Goal: Task Accomplishment & Management: Manage account settings

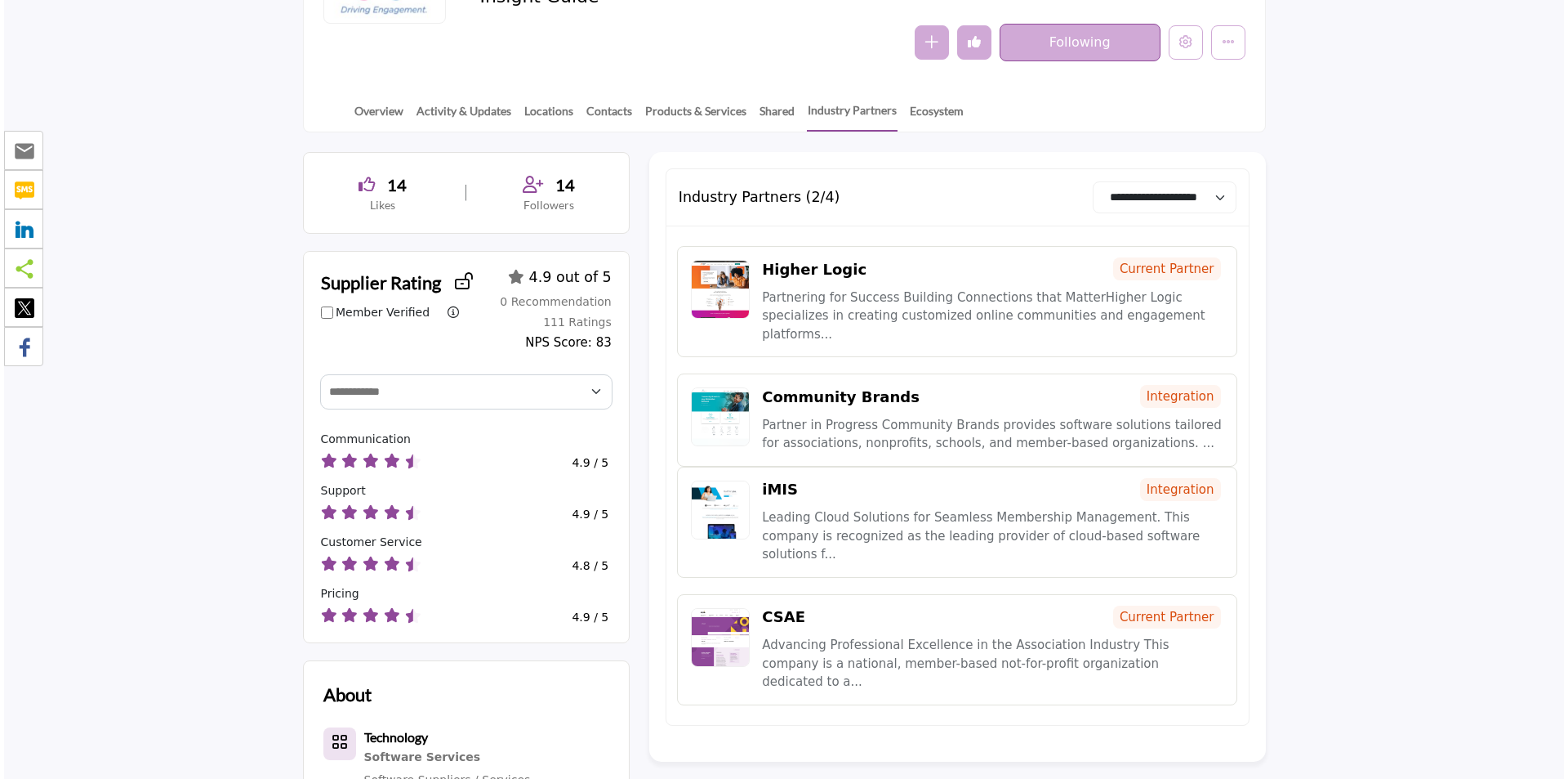
scroll to position [245, 0]
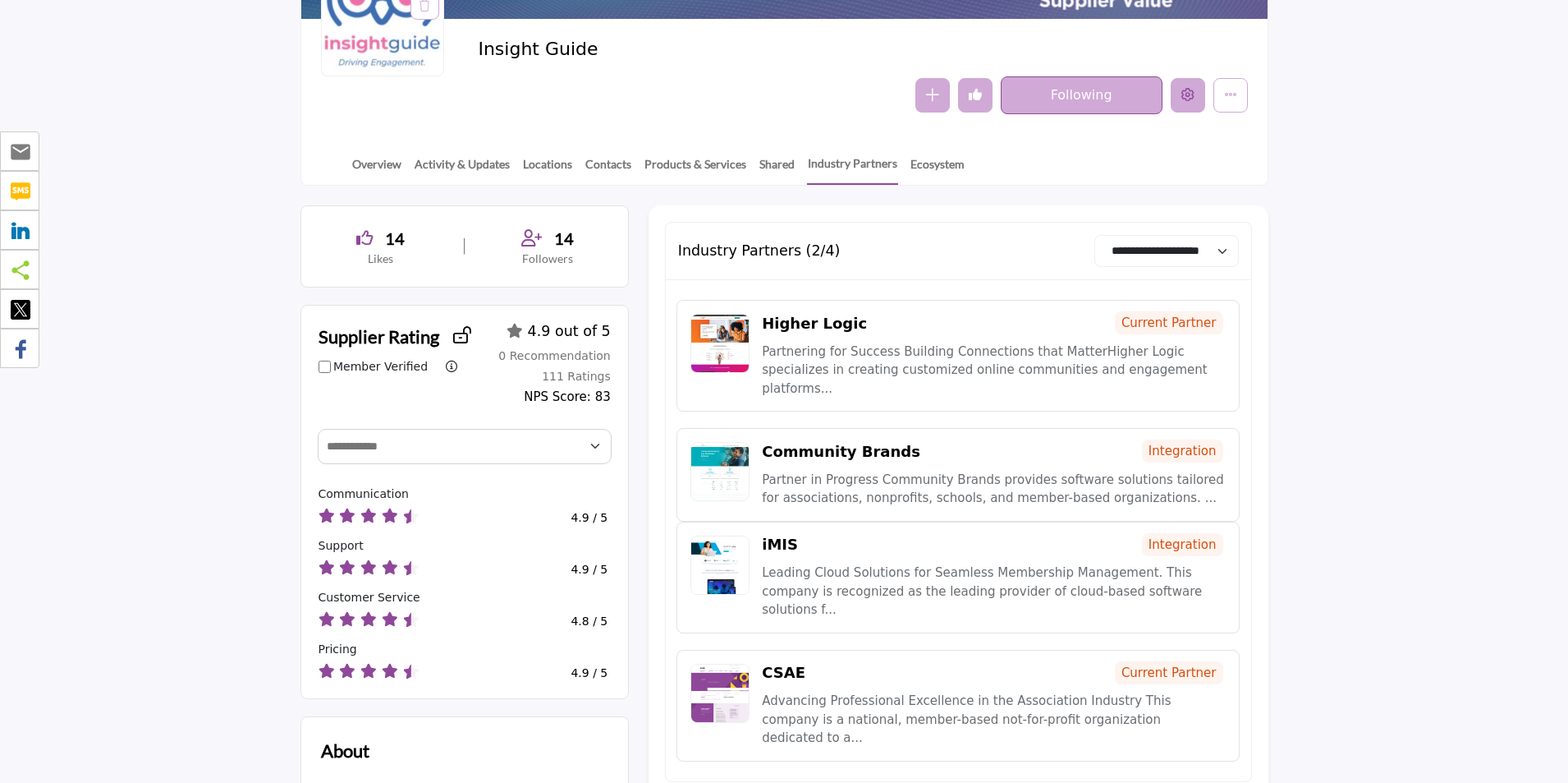
click at [1191, 97] on icon "Edit company" at bounding box center [1188, 94] width 13 height 13
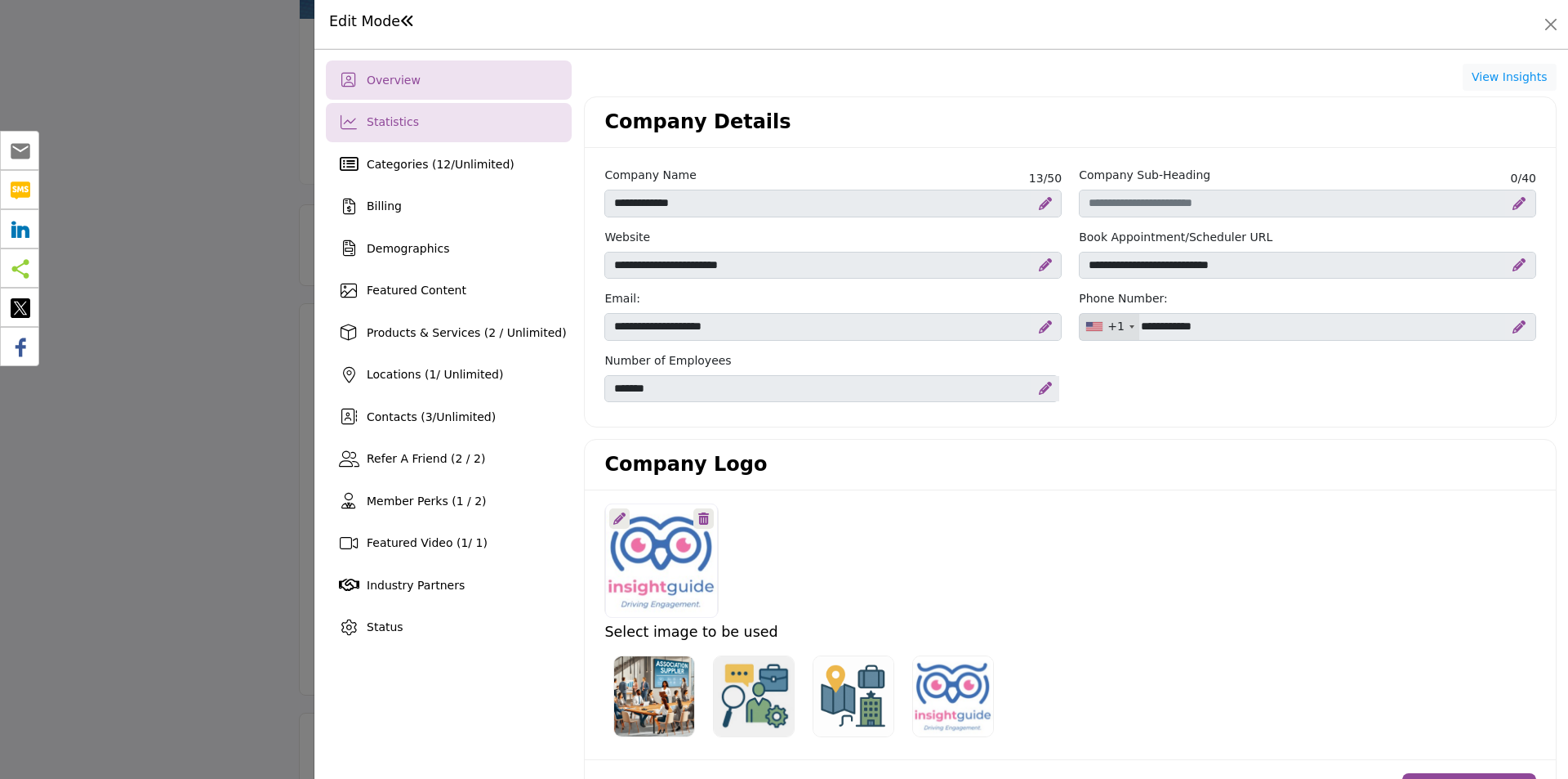
click at [402, 115] on span "Statistics" at bounding box center [393, 122] width 52 height 13
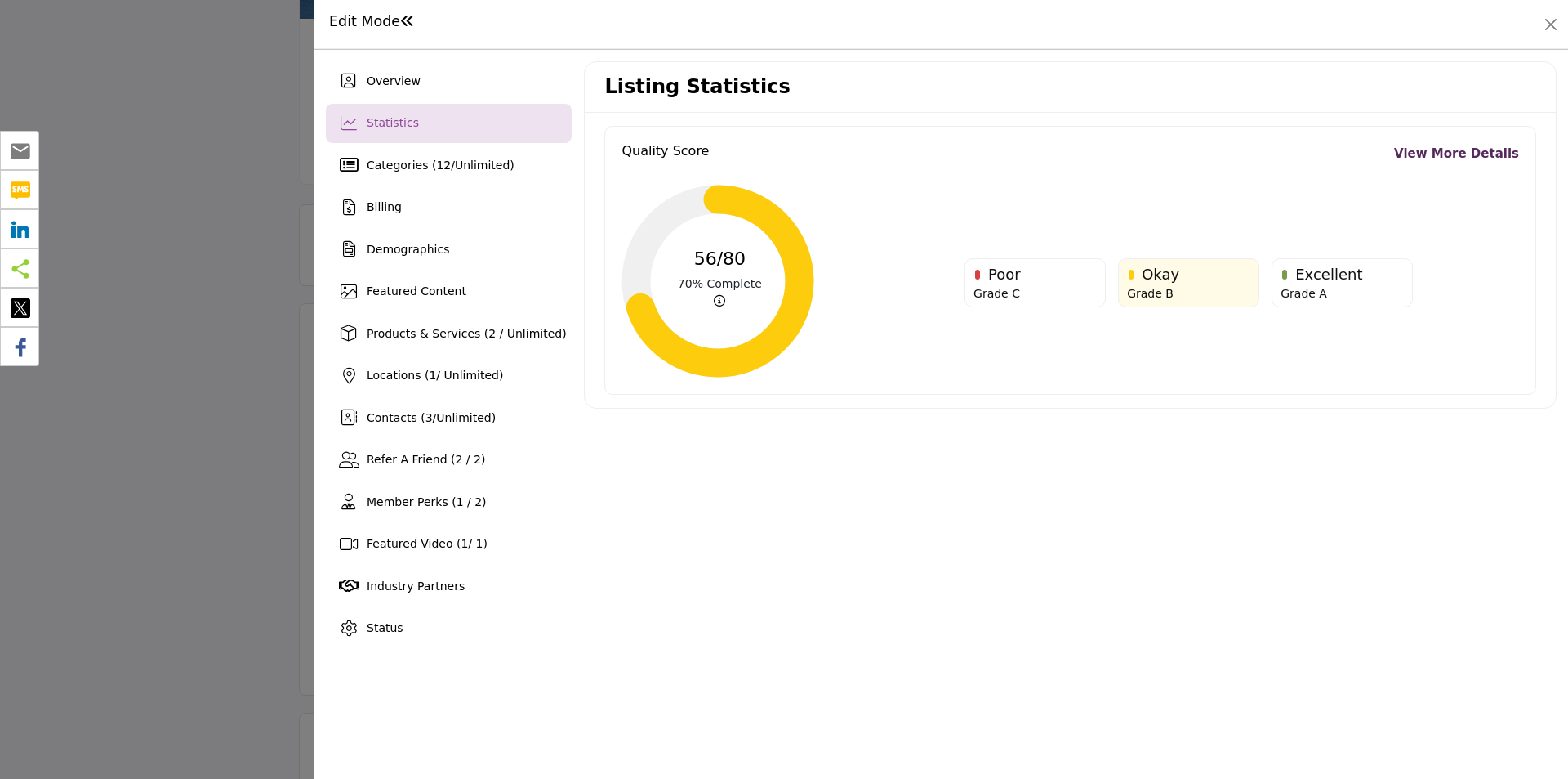
click at [1447, 156] on link "View More Details" at bounding box center [1456, 154] width 125 height 19
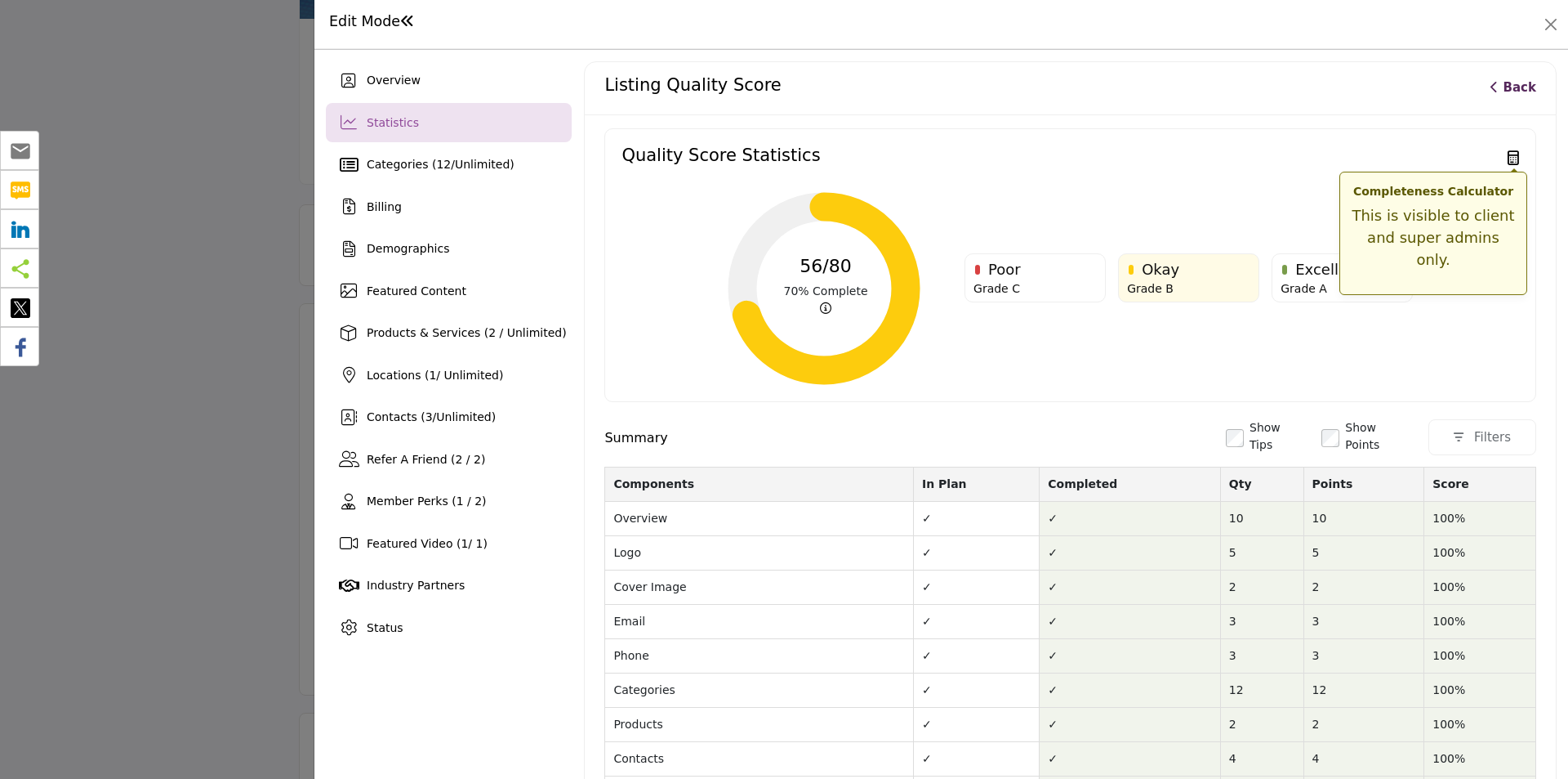
click at [1508, 157] on icon at bounding box center [1513, 157] width 12 height 15
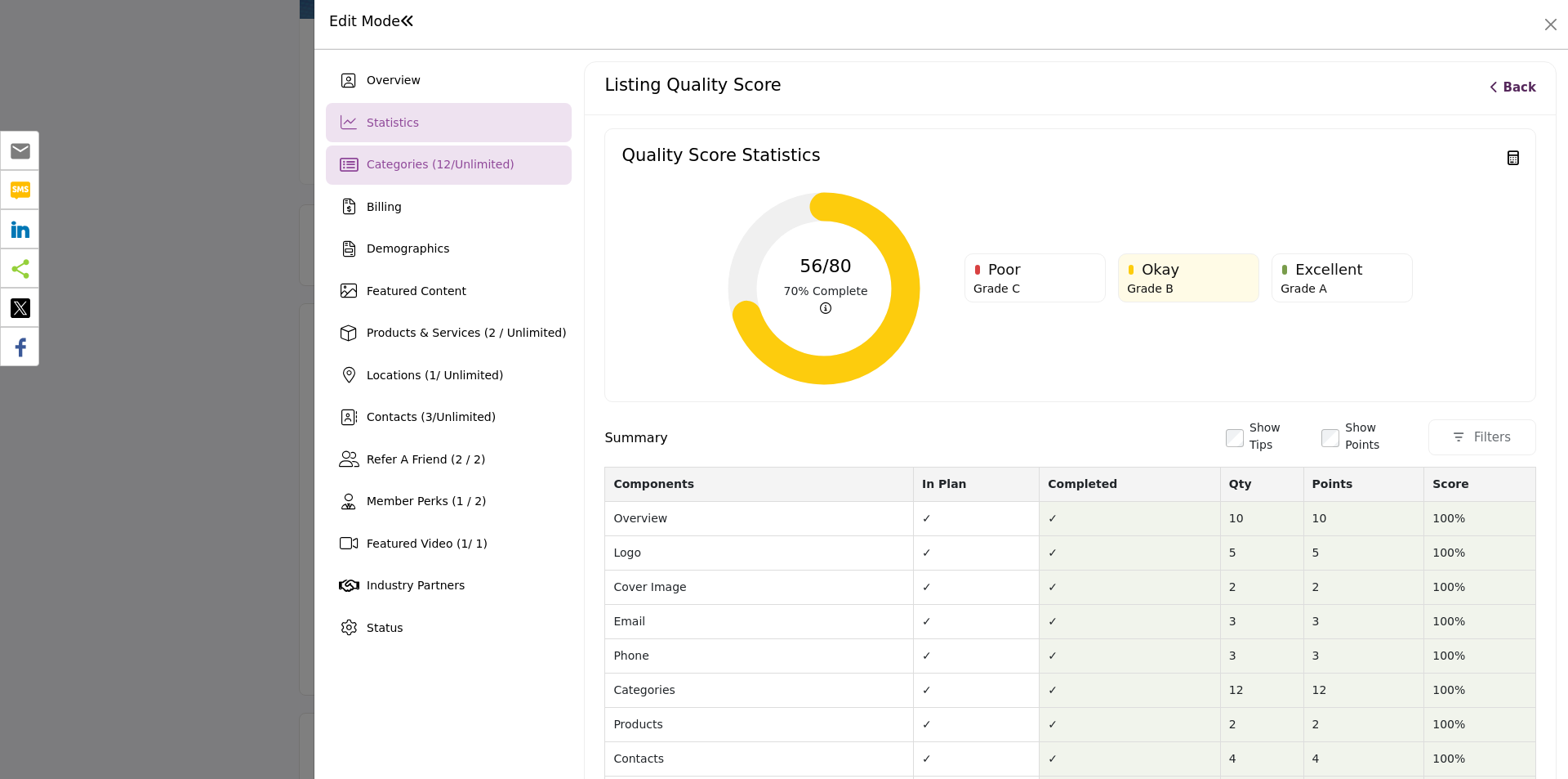
click at [401, 156] on div "Categories ( 12 / Unlimited )" at bounding box center [441, 164] width 147 height 17
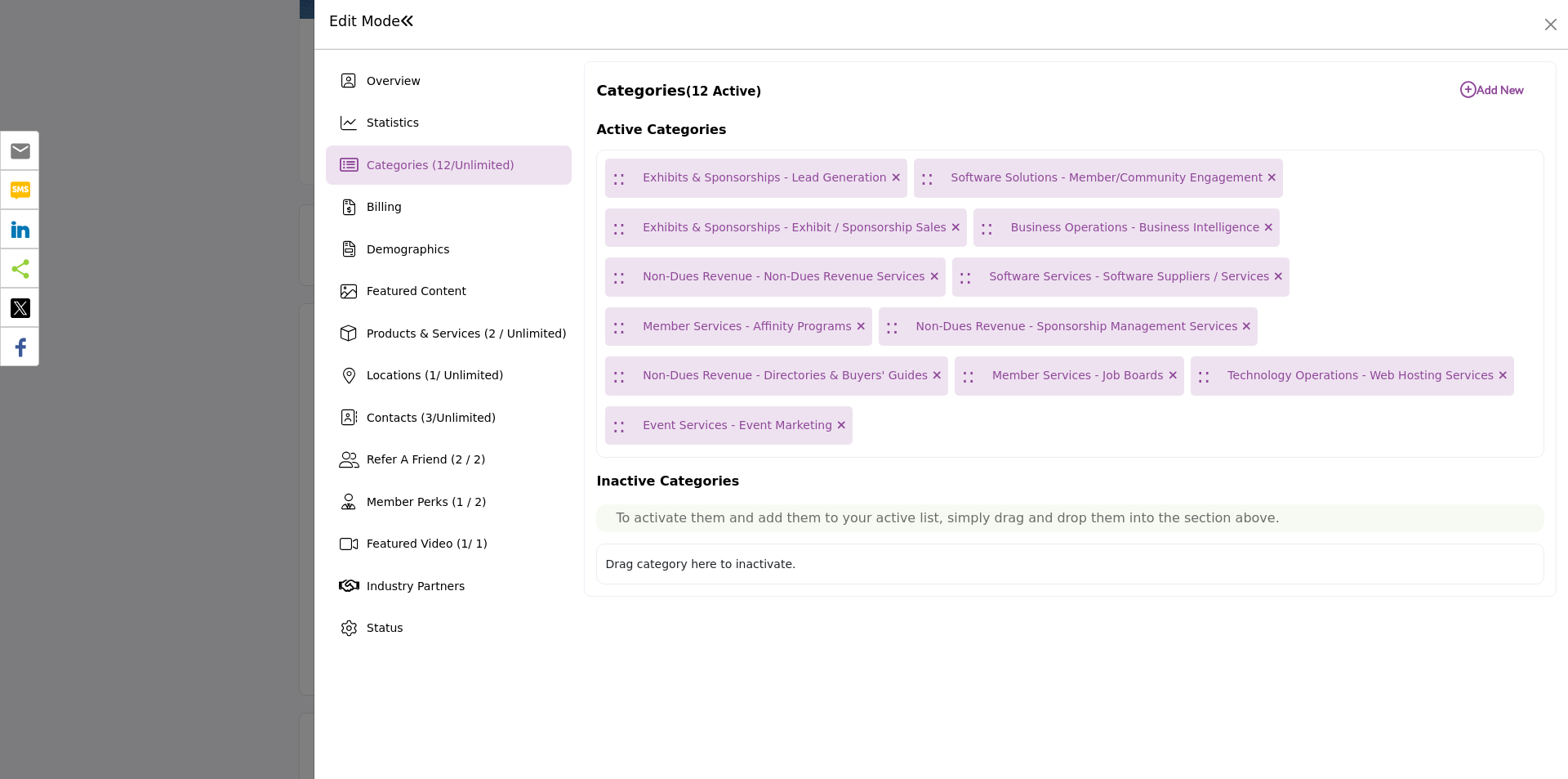
click at [1478, 90] on b "Add New Add New" at bounding box center [1492, 90] width 64 height 17
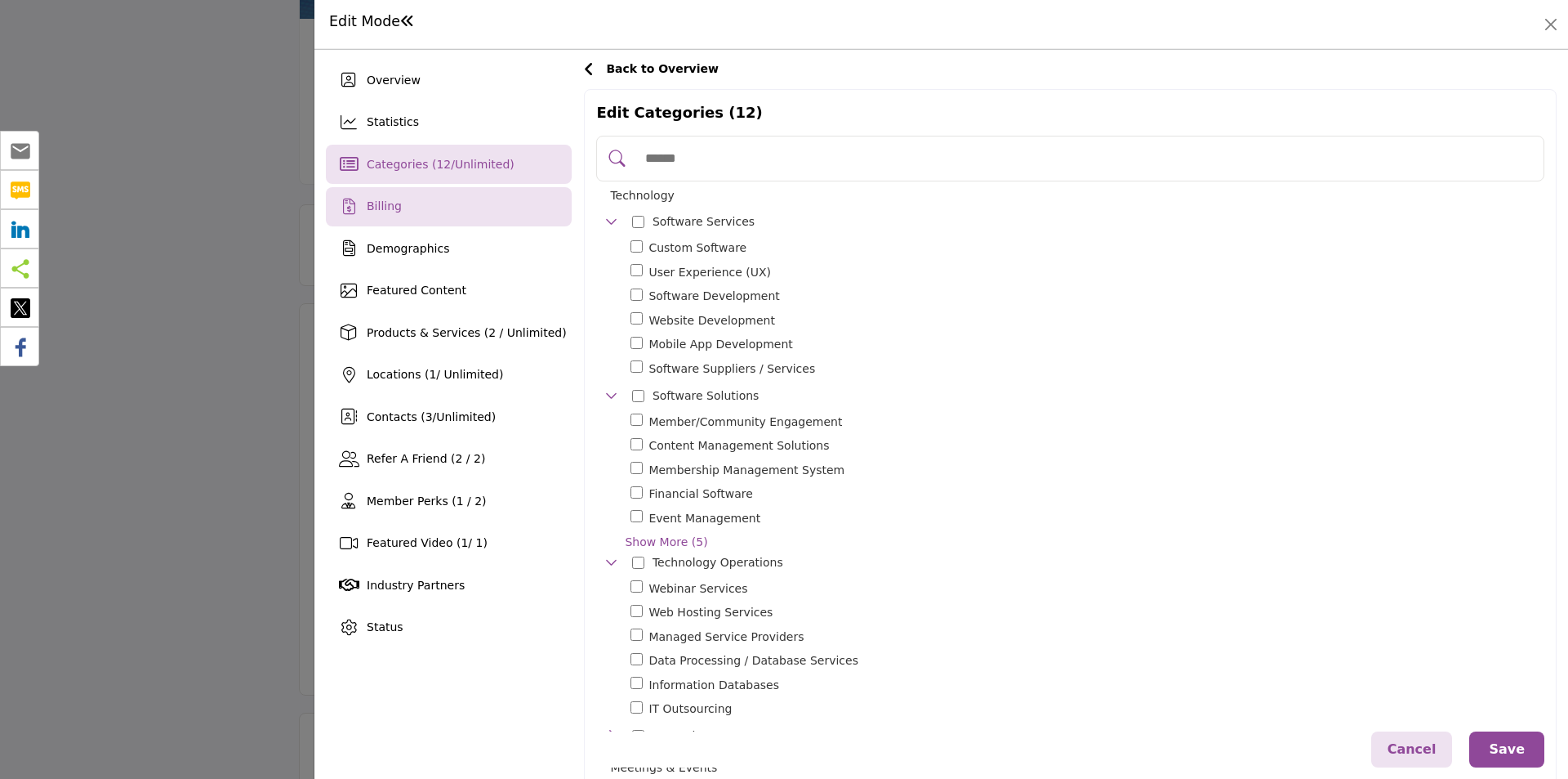
click at [414, 199] on div "Billing" at bounding box center [448, 206] width 246 height 39
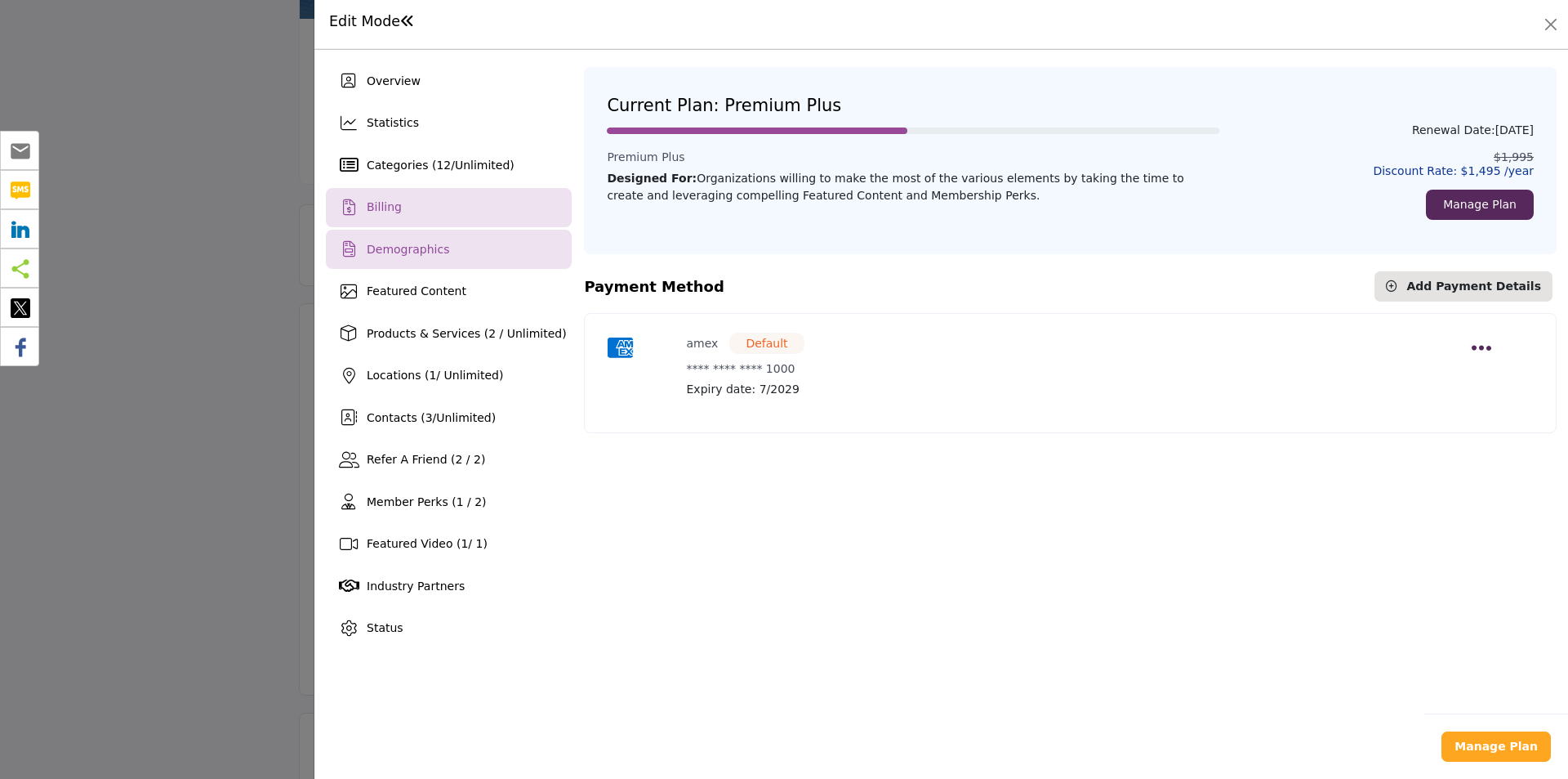
click at [488, 261] on div "Demographics" at bounding box center [448, 249] width 246 height 39
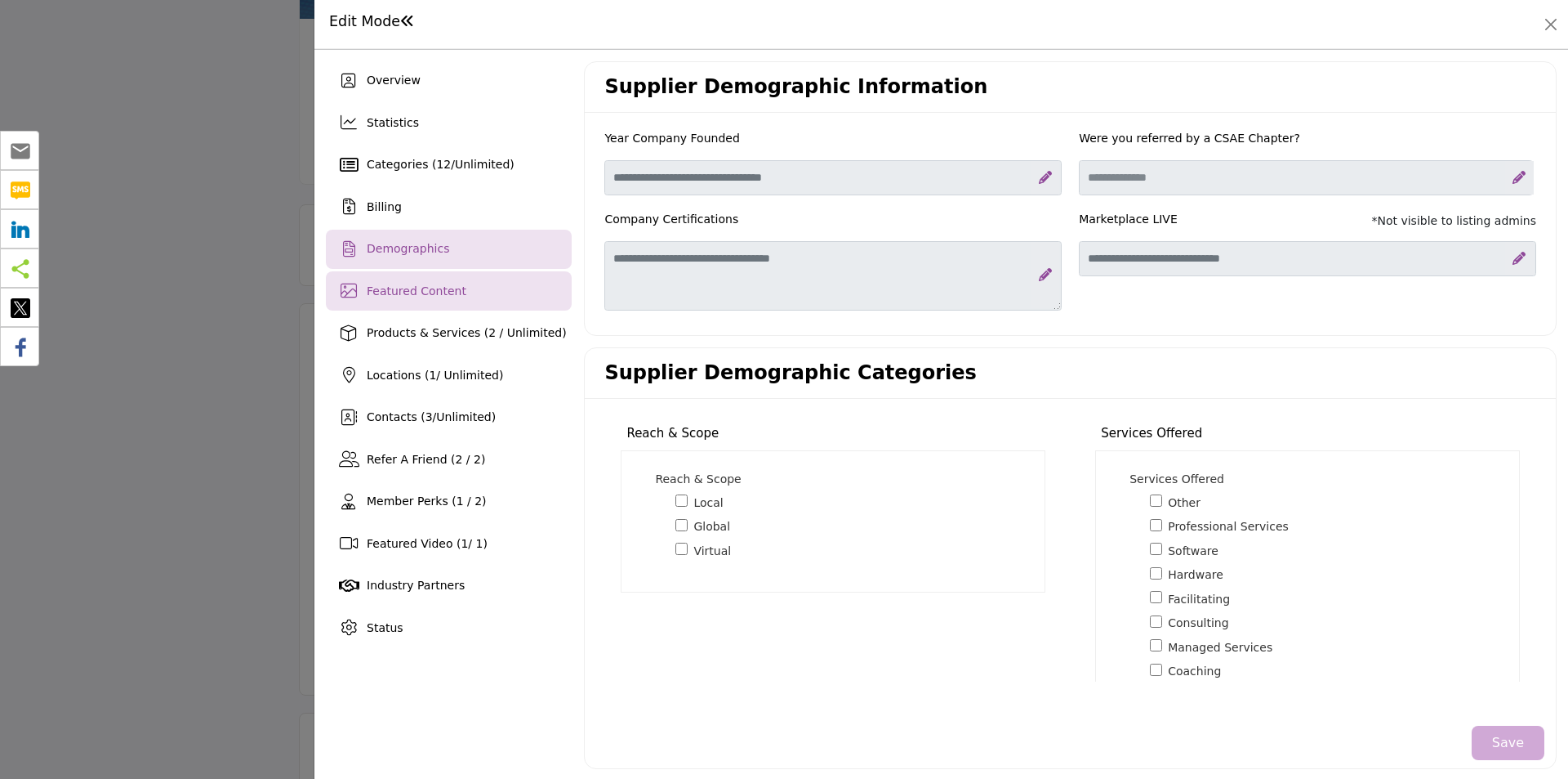
click at [456, 282] on div "Featured Content" at bounding box center [448, 290] width 246 height 39
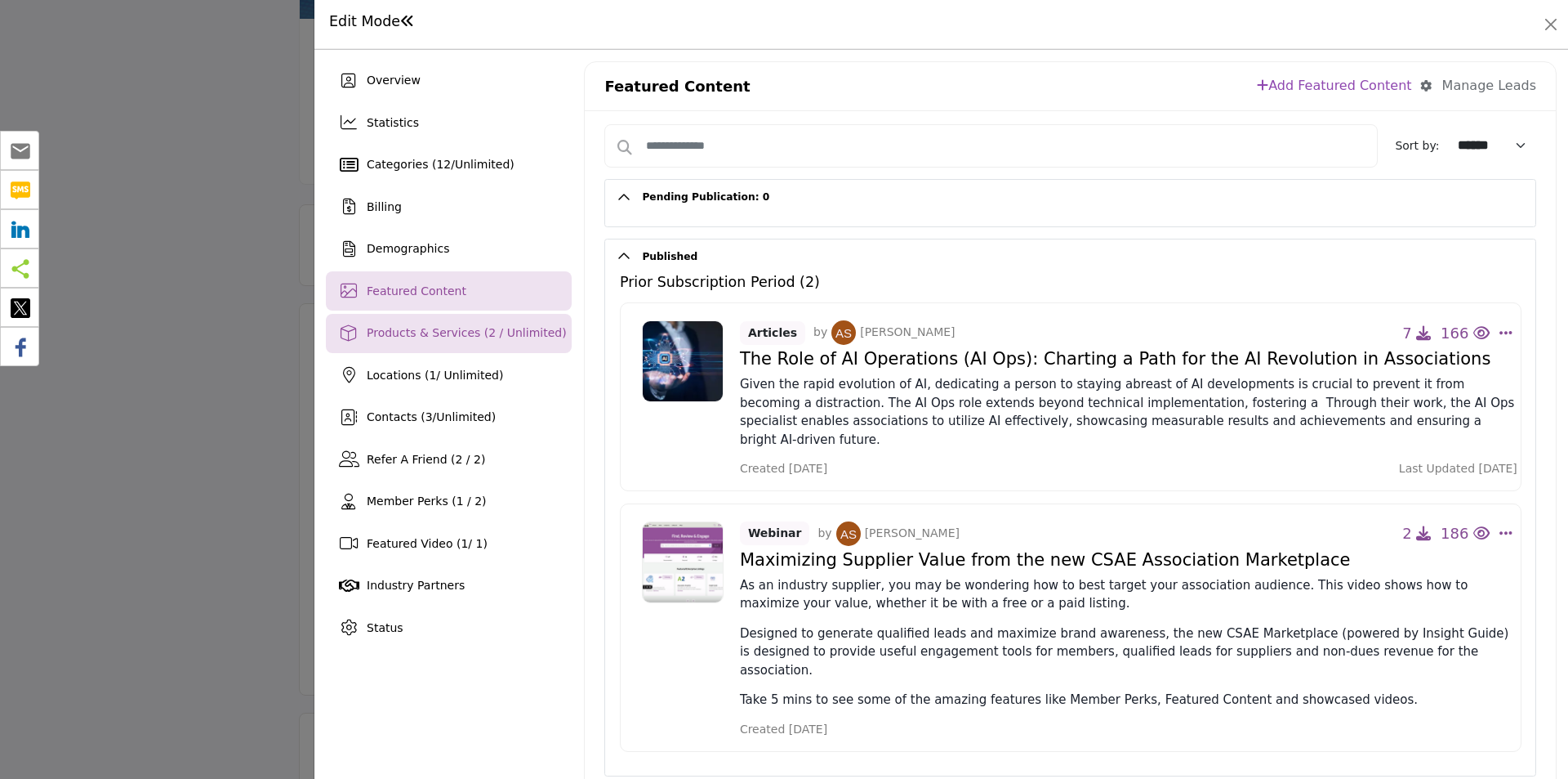
click at [447, 331] on span "Products & Services (2 / Unlimited)" at bounding box center [467, 332] width 200 height 13
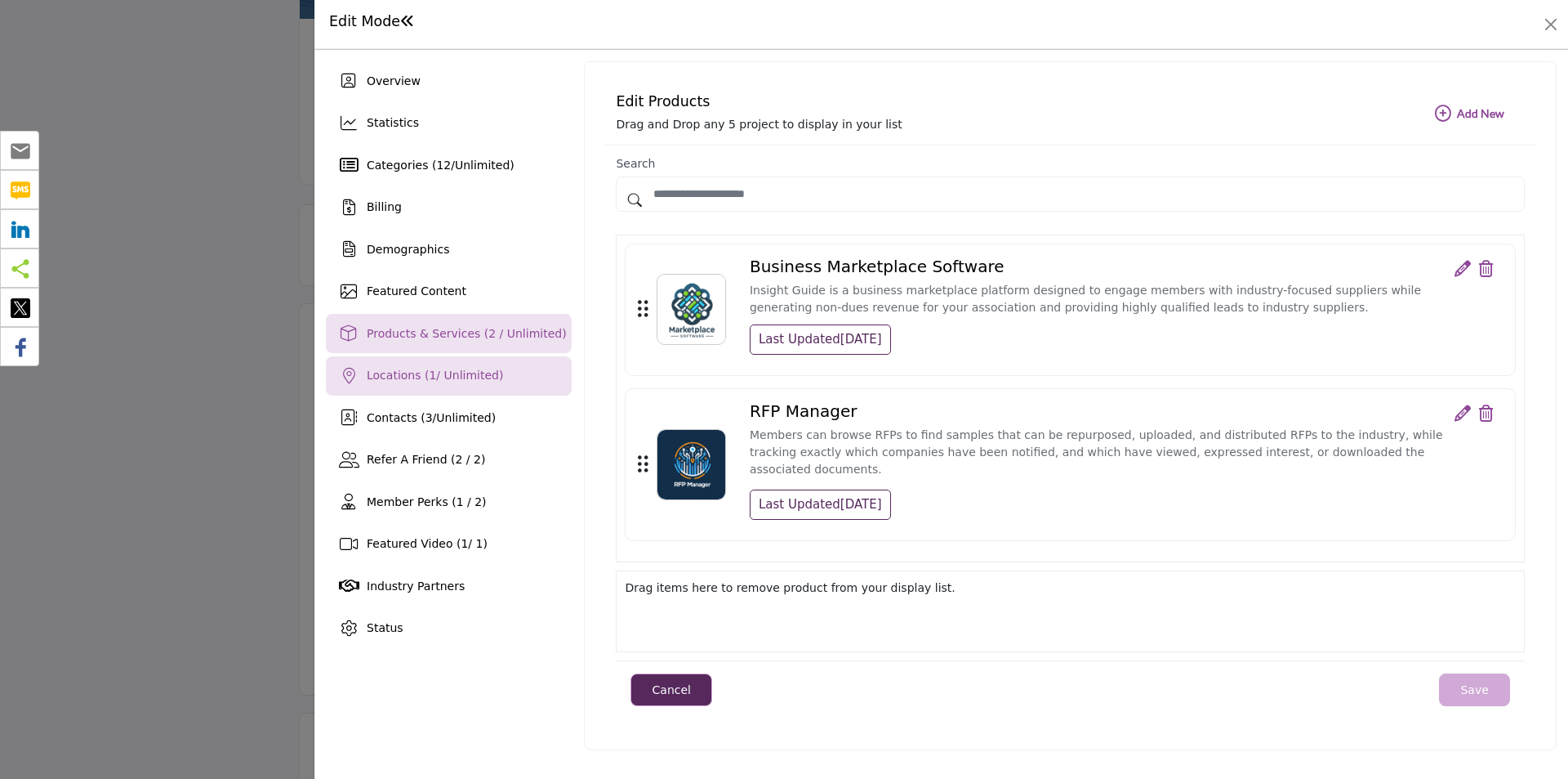
click at [519, 380] on div "Locations ( 1 / Unlimited)" at bounding box center [448, 375] width 246 height 39
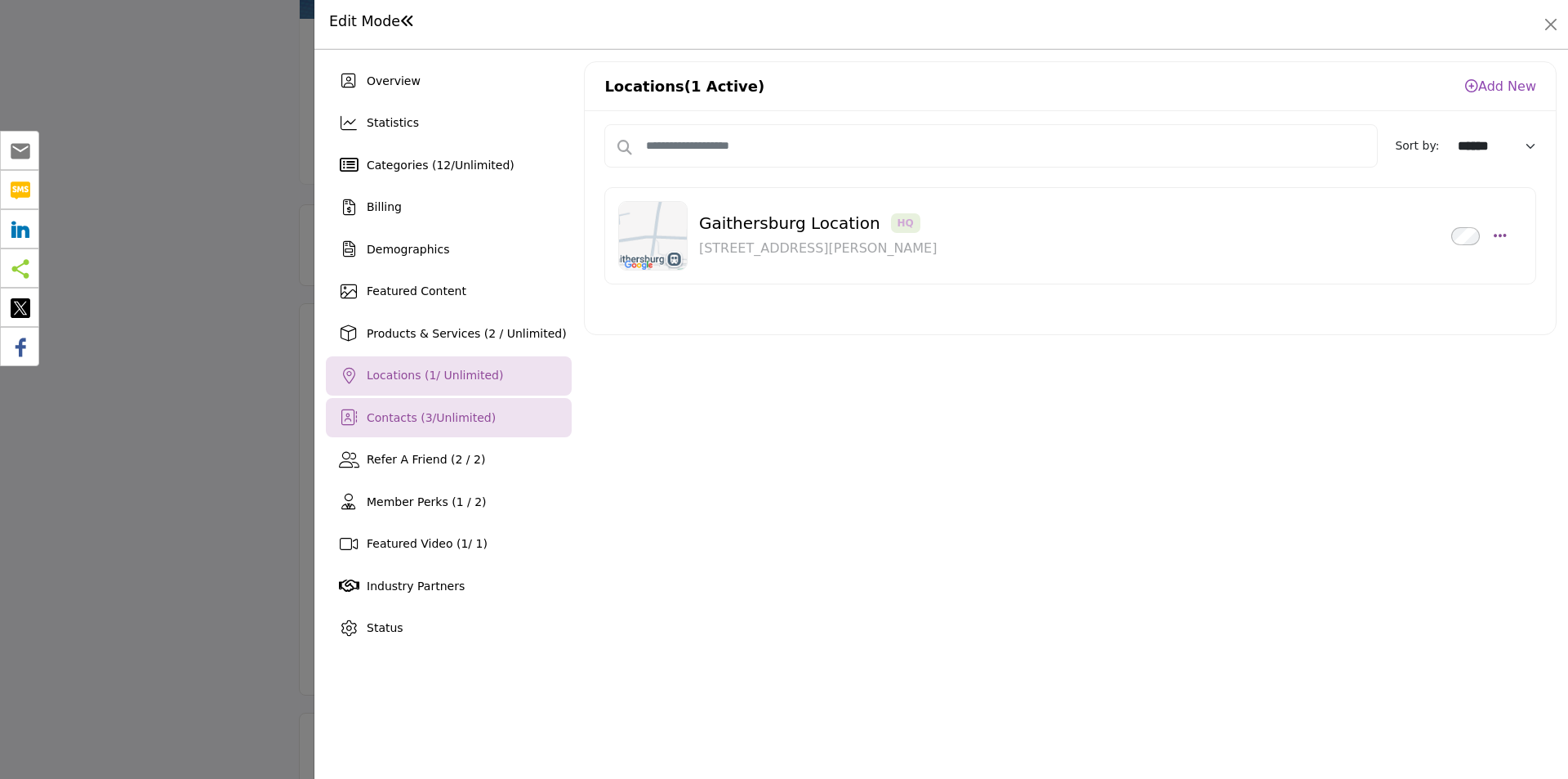
click at [446, 429] on div "Contacts ( 3 / Unlimited )" at bounding box center [448, 417] width 246 height 39
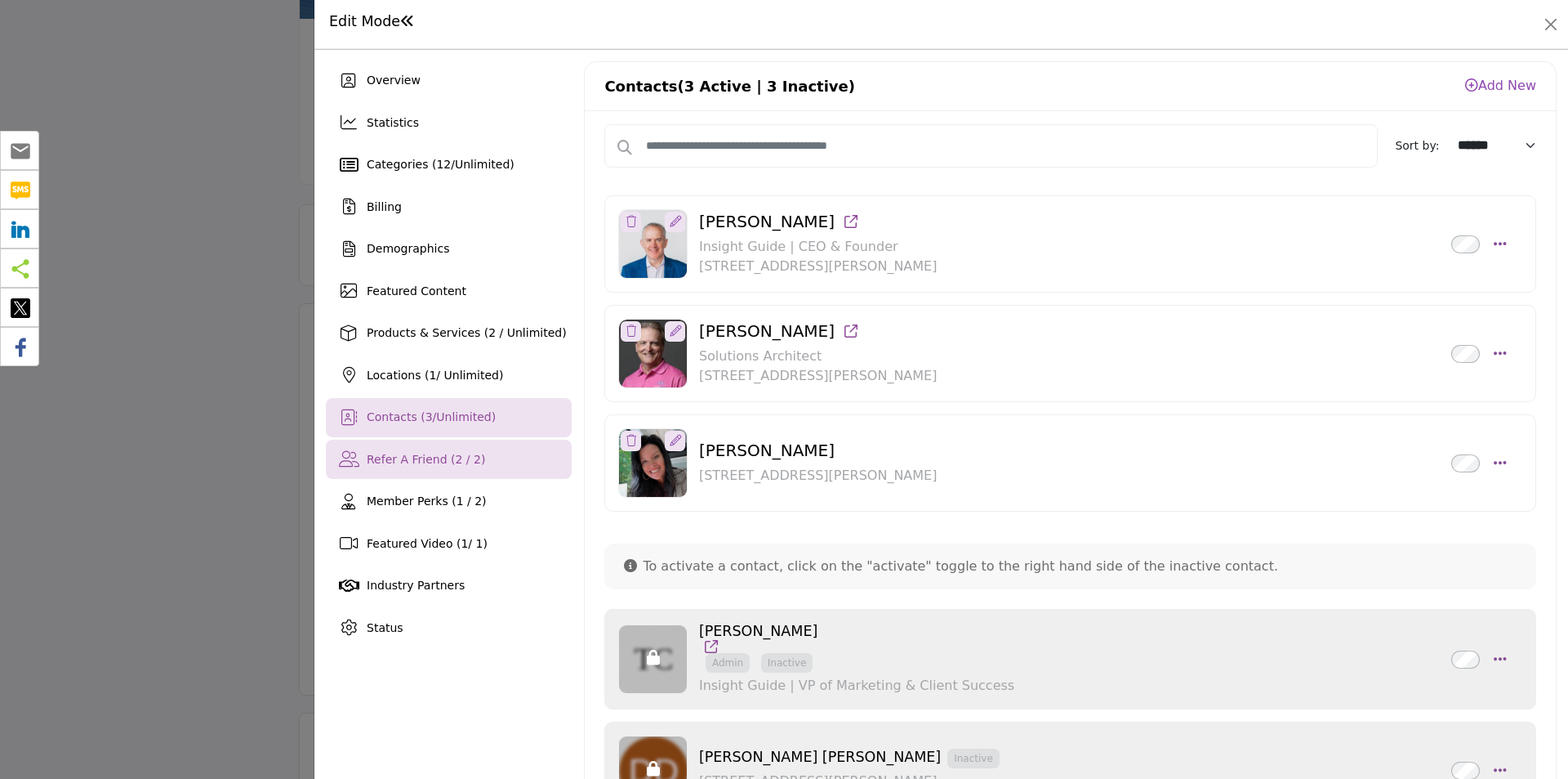
click at [427, 454] on span "Refer A Friend (2 / 2)" at bounding box center [426, 459] width 118 height 13
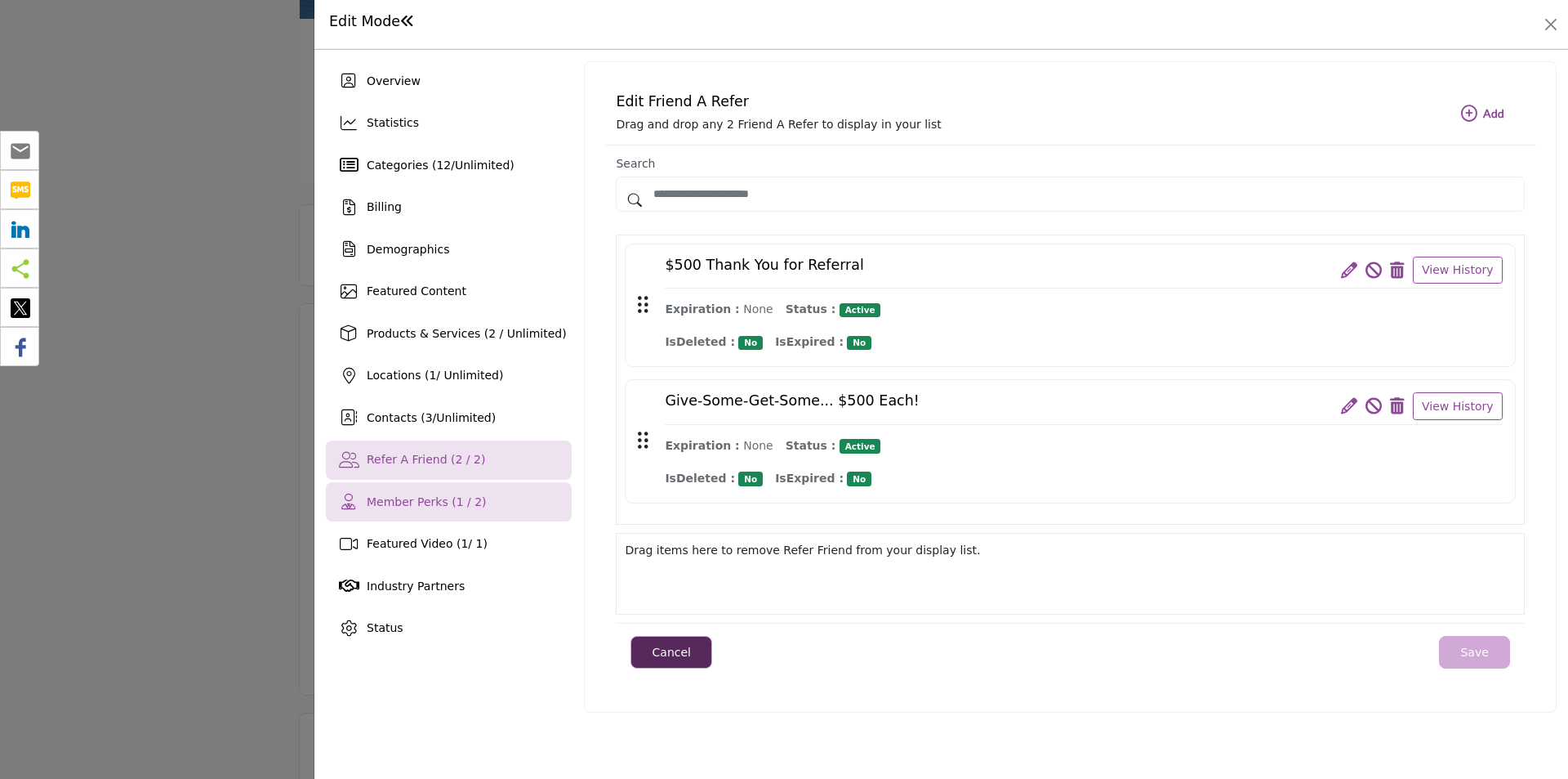
click at [409, 519] on div "Member Perks (1 / 2)" at bounding box center [448, 501] width 246 height 39
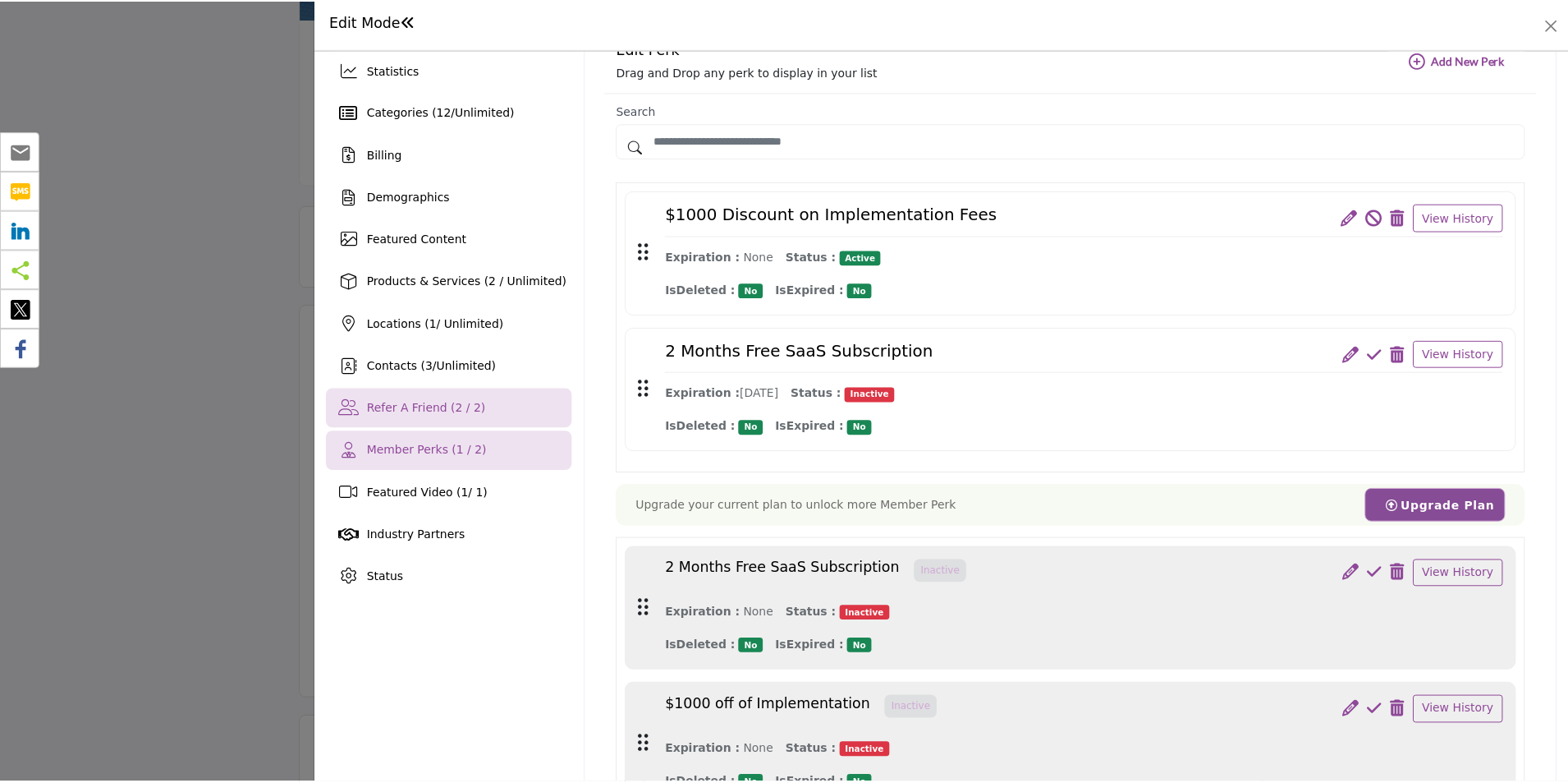
scroll to position [82, 0]
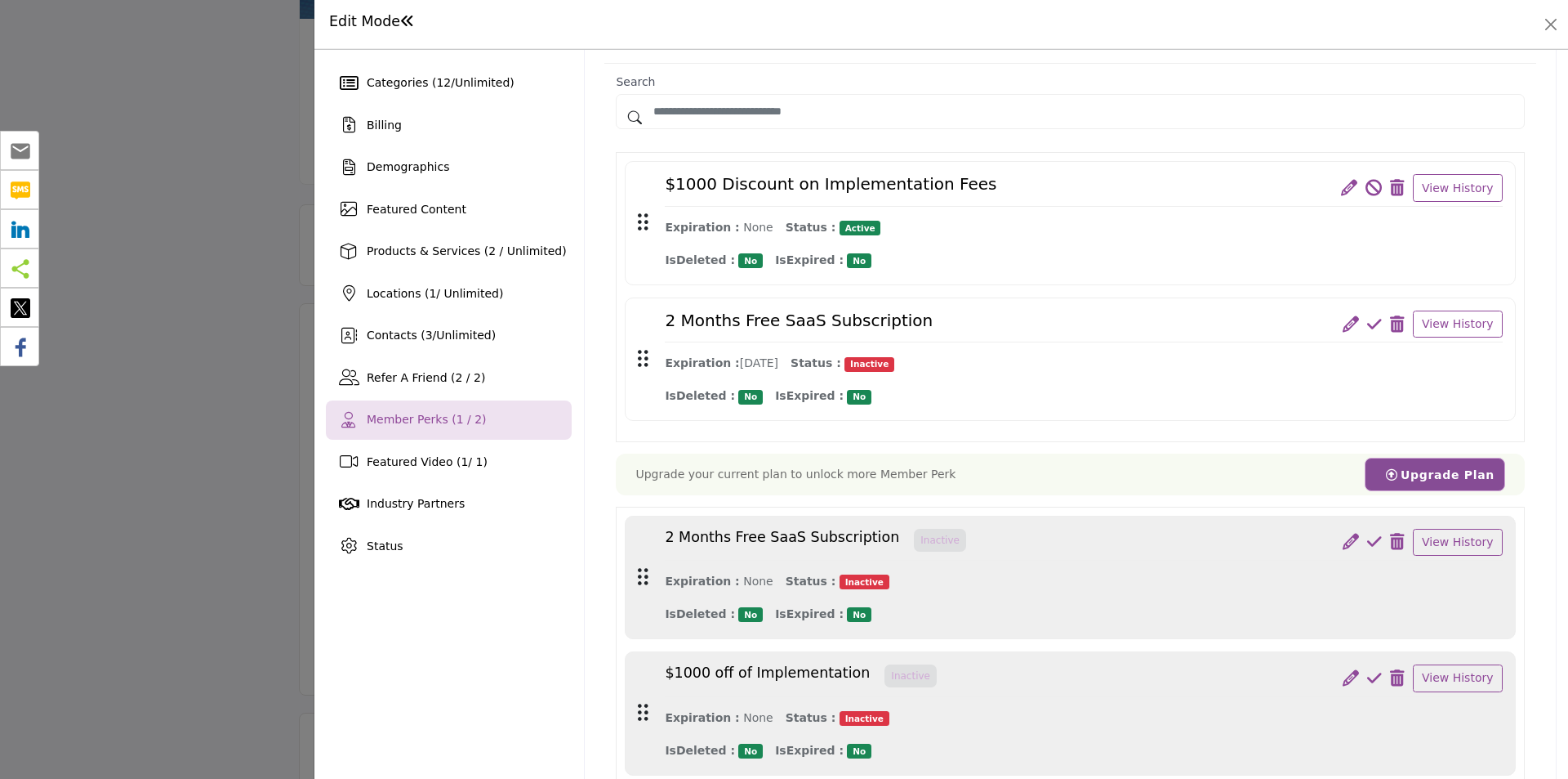
click at [221, 398] on div at bounding box center [784, 390] width 1568 height 779
